Goal: Transaction & Acquisition: Purchase product/service

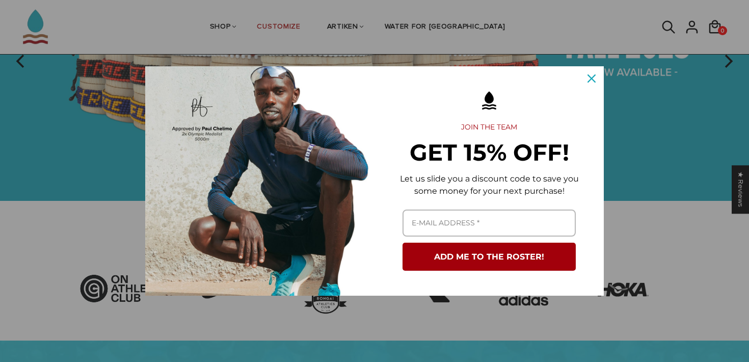
scroll to position [193, 0]
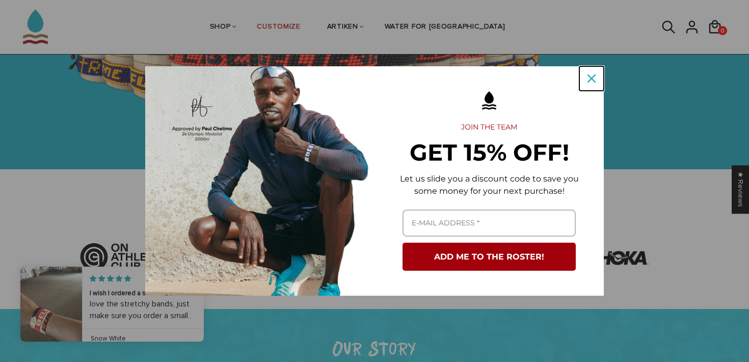
click at [593, 80] on icon "close icon" at bounding box center [591, 78] width 8 height 8
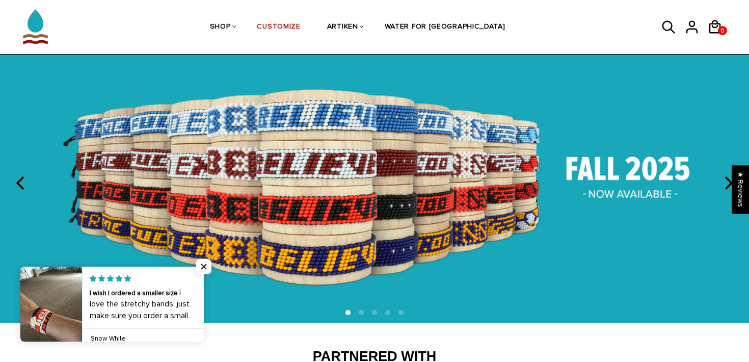
scroll to position [0, 0]
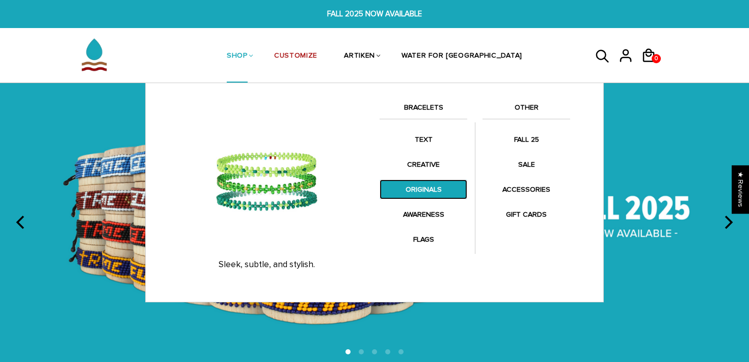
click at [423, 186] on link "ORIGINALS" at bounding box center [423, 189] width 88 height 20
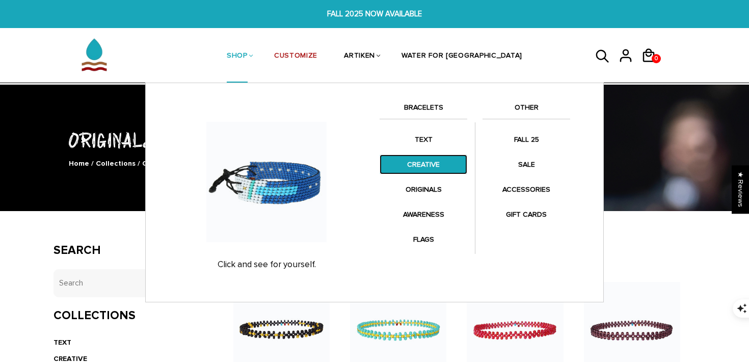
click at [412, 161] on link "CREATIVE" at bounding box center [423, 164] width 88 height 20
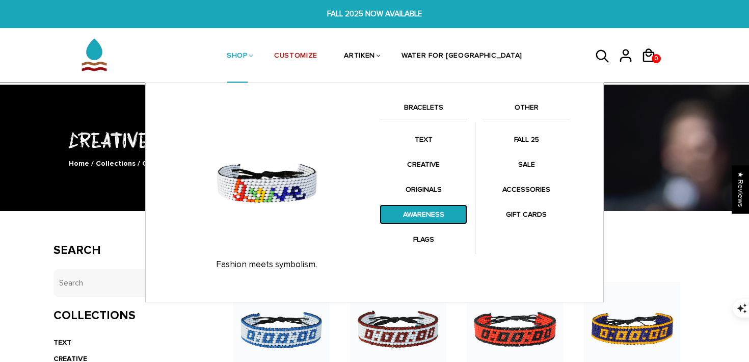
click at [416, 216] on link "AWARENESS" at bounding box center [423, 214] width 88 height 20
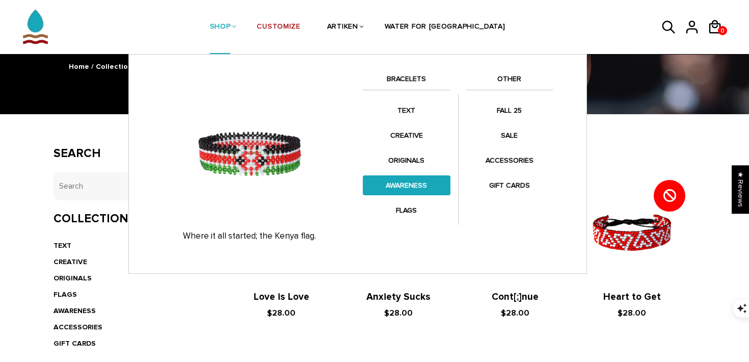
scroll to position [117, 0]
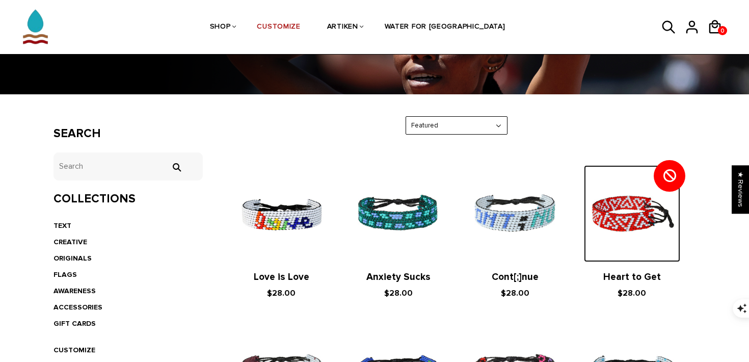
click at [643, 213] on img at bounding box center [632, 213] width 96 height 96
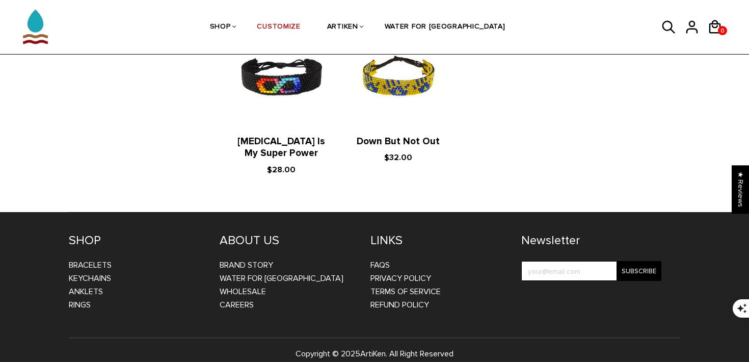
scroll to position [0, 0]
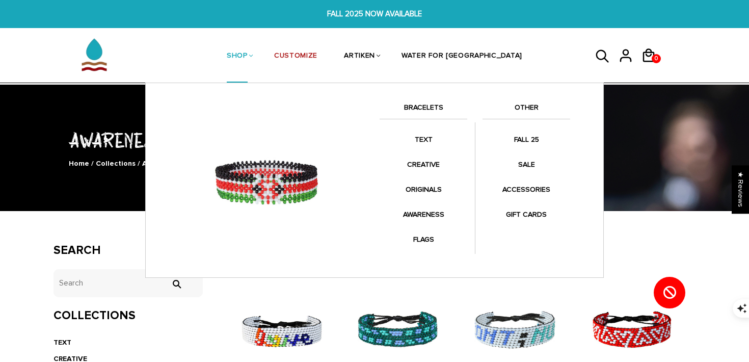
click at [248, 52] on link "SHOP" at bounding box center [237, 57] width 21 height 54
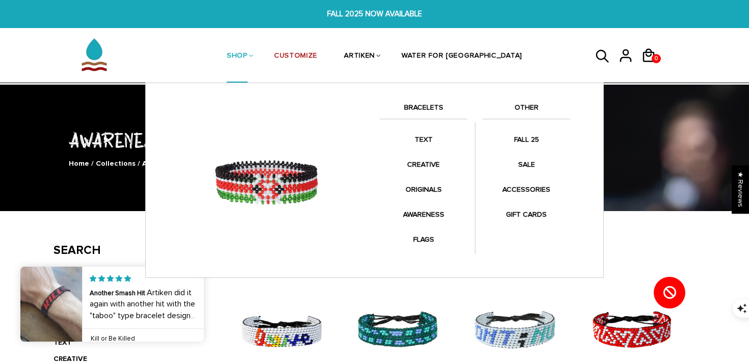
click at [248, 52] on link "SHOP" at bounding box center [237, 57] width 21 height 54
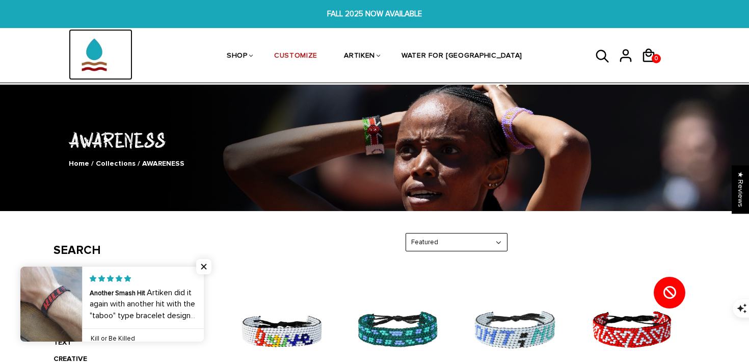
click at [98, 52] on img at bounding box center [94, 54] width 51 height 51
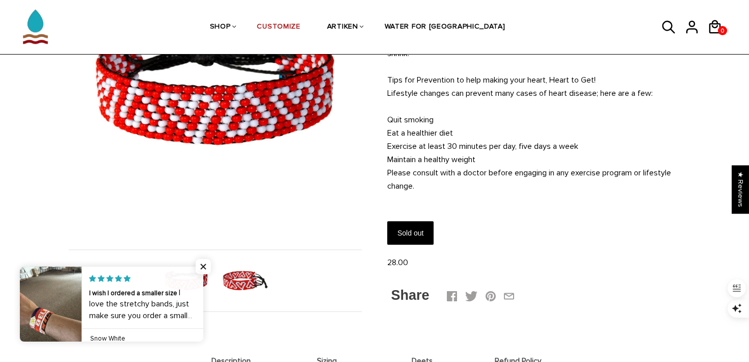
scroll to position [159, 0]
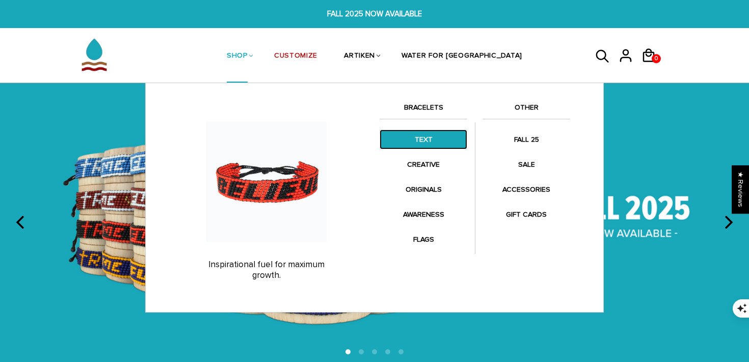
click at [420, 138] on link "TEXT" at bounding box center [423, 139] width 88 height 20
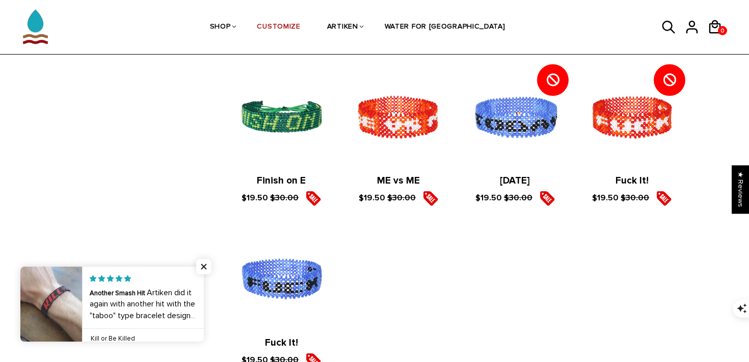
scroll to position [1901, 0]
